Goal: Navigation & Orientation: Find specific page/section

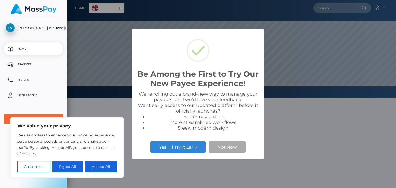
scroll to position [98, 329]
click at [91, 168] on button "Accept All" at bounding box center [101, 166] width 32 height 11
checkbox input "true"
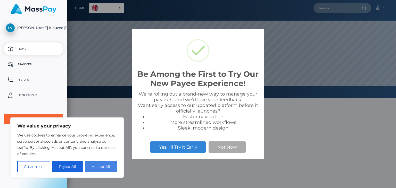
checkbox input "true"
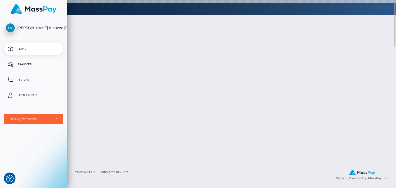
scroll to position [0, 0]
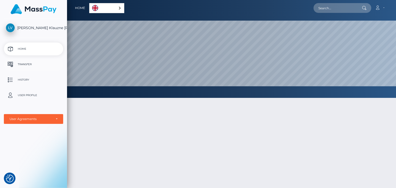
click at [39, 66] on p "Transfer" at bounding box center [33, 65] width 55 height 8
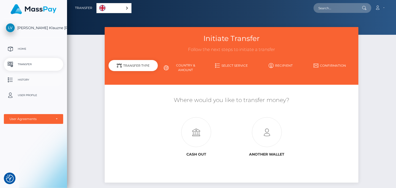
click at [46, 79] on p "History" at bounding box center [33, 80] width 55 height 8
click at [23, 52] on p "Home" at bounding box center [33, 49] width 55 height 8
click at [382, 5] on link "Account" at bounding box center [379, 8] width 15 height 11
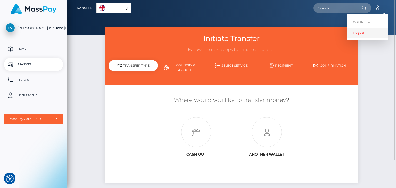
click at [367, 35] on link "Logout" at bounding box center [367, 33] width 41 height 10
